Goal: Task Accomplishment & Management: Use online tool/utility

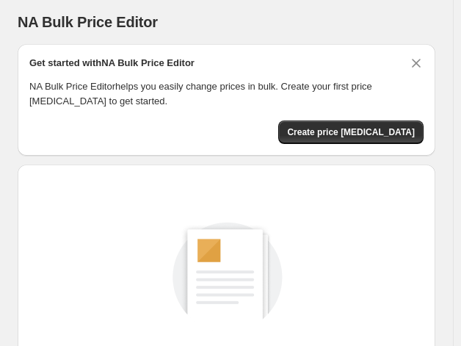
scroll to position [212, 0]
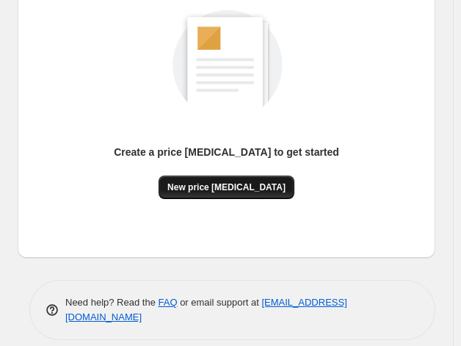
click at [220, 184] on span "New price [MEDICAL_DATA]" at bounding box center [226, 187] width 118 height 12
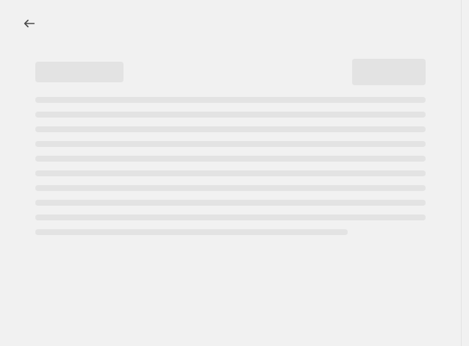
select select "percentage"
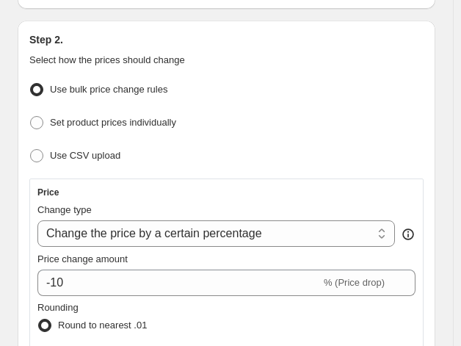
scroll to position [188, 0]
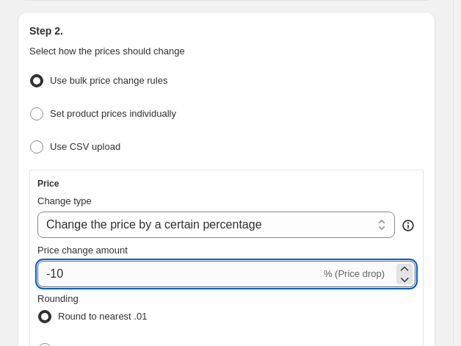
click at [200, 265] on input "-10" at bounding box center [178, 274] width 283 height 26
type input "-1"
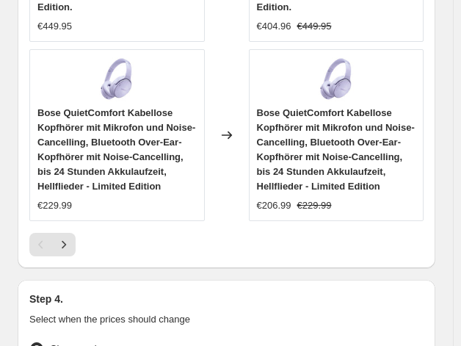
scroll to position [2033, 0]
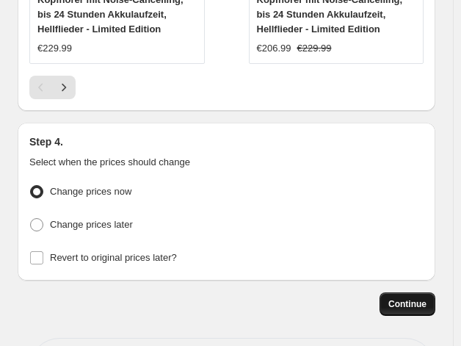
type input "-35"
click at [423, 298] on span "Continue" at bounding box center [407, 304] width 38 height 12
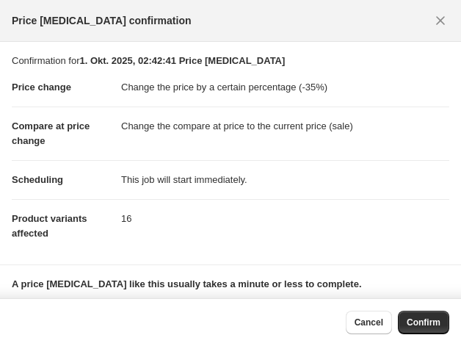
scroll to position [97, 0]
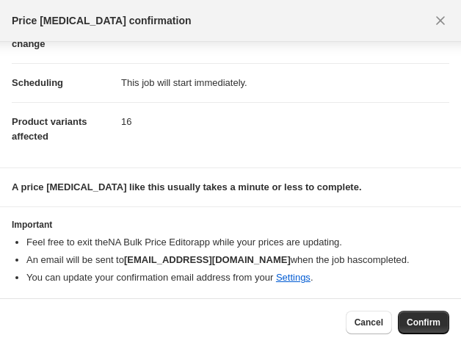
click at [427, 330] on button "Confirm" at bounding box center [423, 322] width 51 height 23
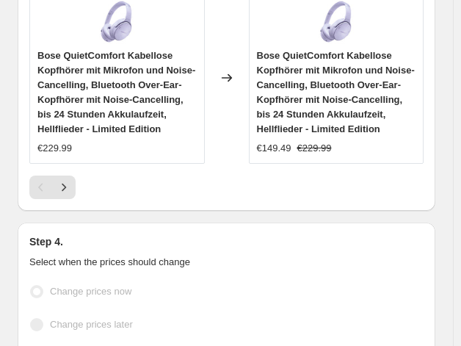
scroll to position [2072, 0]
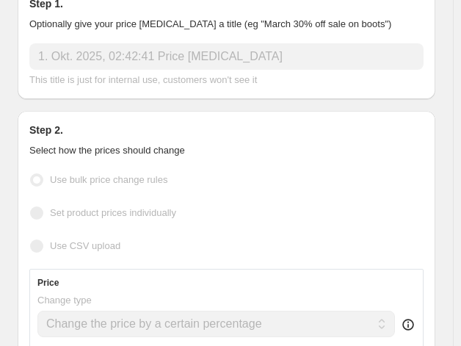
scroll to position [0, 0]
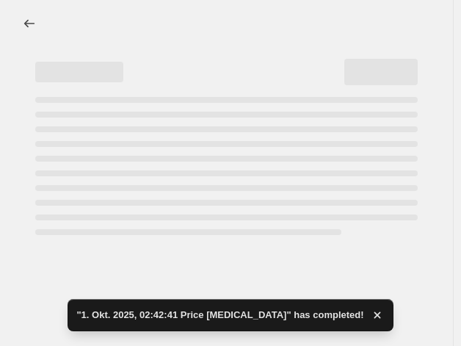
select select "percentage"
